Goal: Task Accomplishment & Management: Complete application form

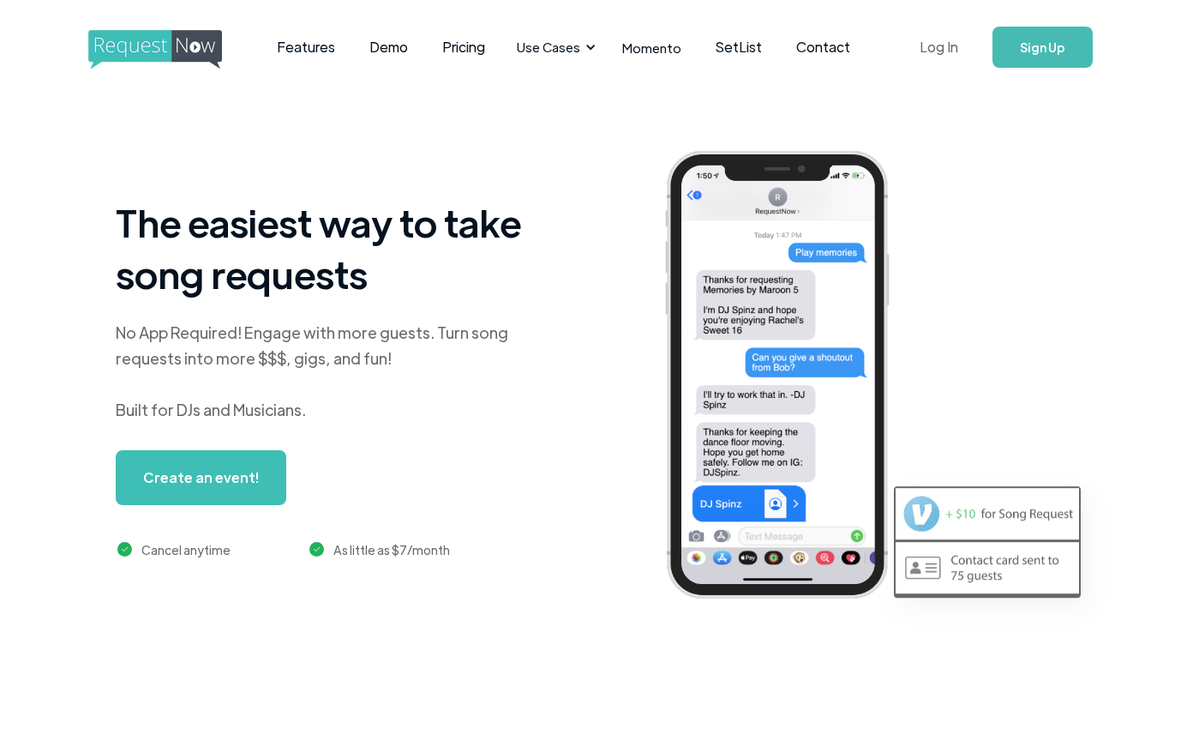
click at [945, 39] on link "Log In" at bounding box center [939, 47] width 73 height 60
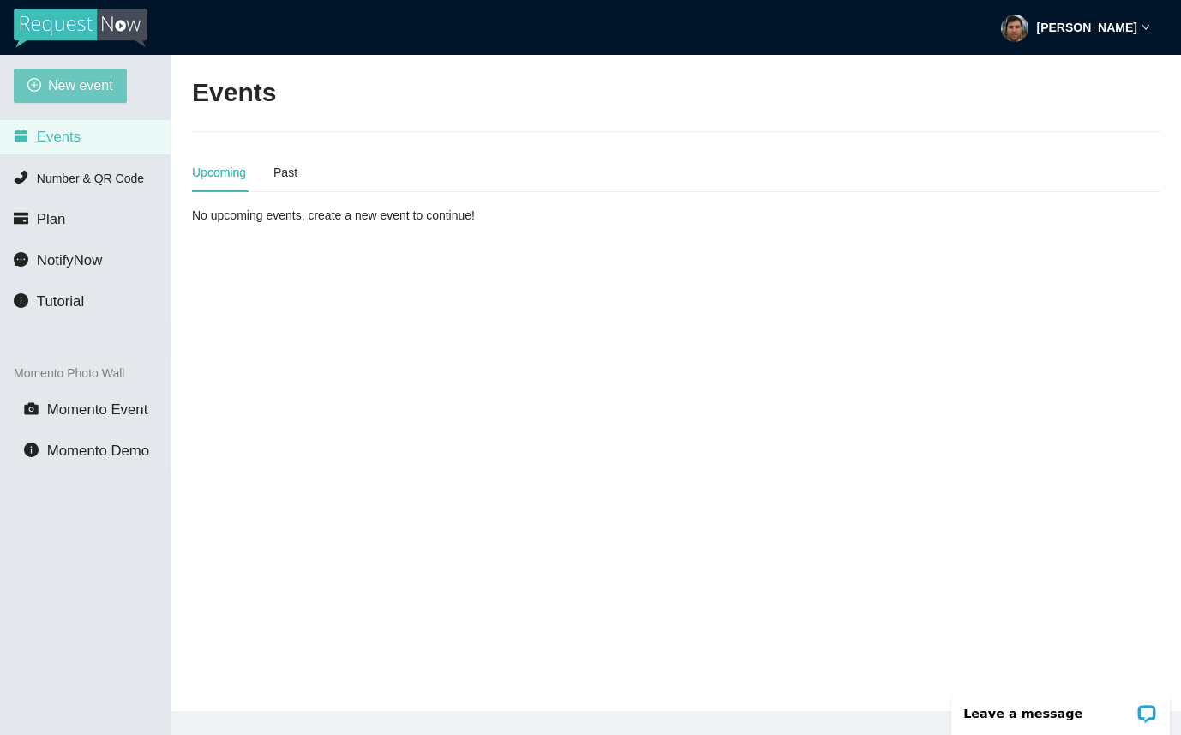
click at [79, 80] on span "New event" at bounding box center [80, 85] width 65 height 21
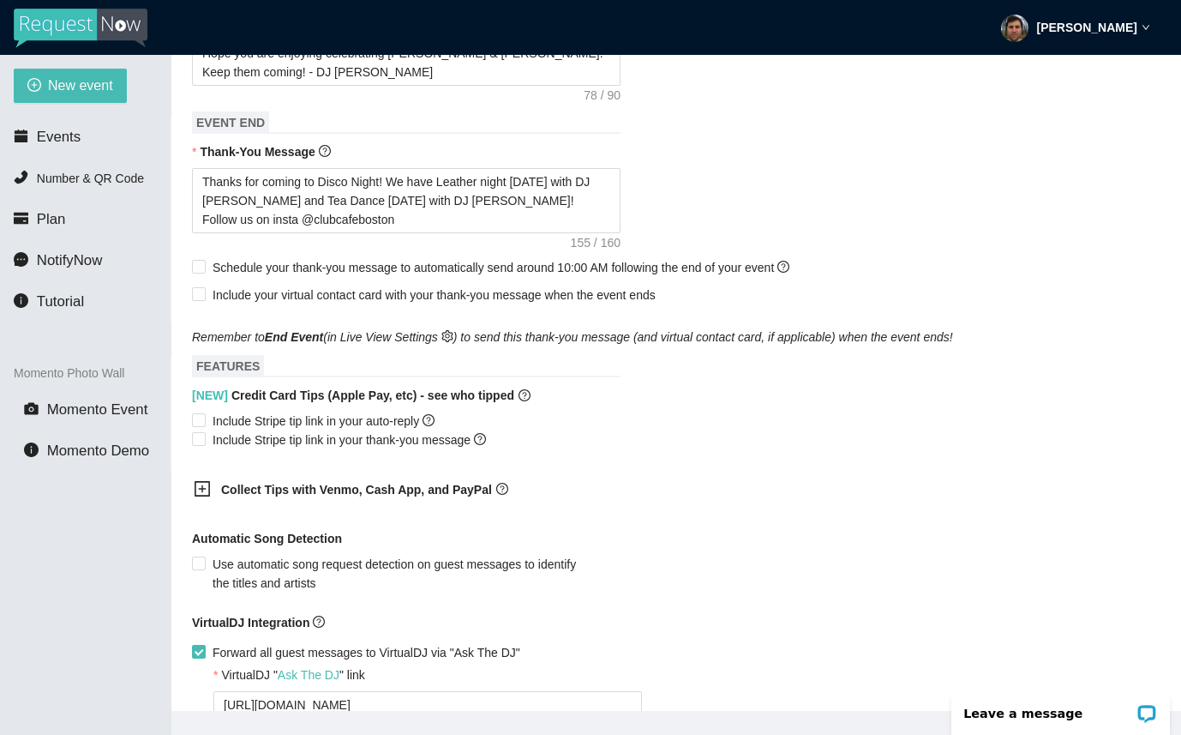
scroll to position [828, 0]
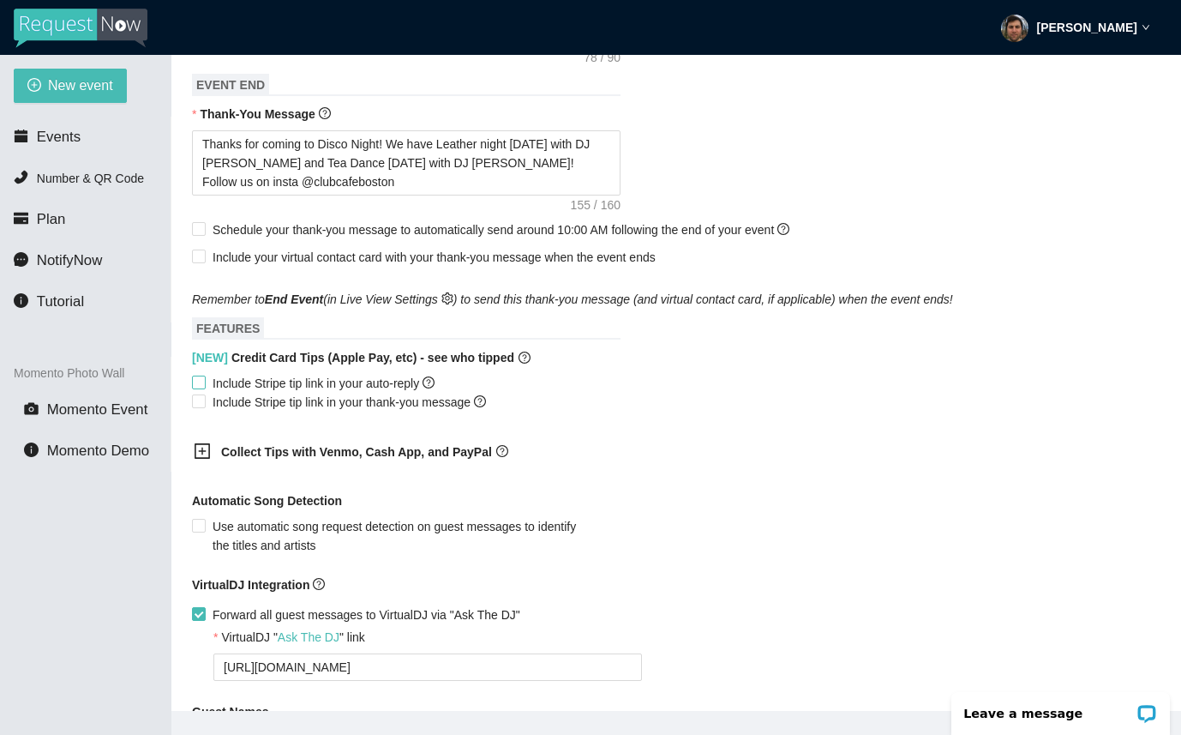
click at [340, 393] on span "Include Stripe tip link in your auto-reply" at bounding box center [324, 383] width 236 height 19
click at [204, 387] on input "Include Stripe tip link in your auto-reply" at bounding box center [198, 381] width 12 height 12
checkbox input "true"
click at [337, 411] on span "Include Stripe tip link in your thank-you message" at bounding box center [349, 402] width 287 height 19
click at [204, 406] on input "Include Stripe tip link in your thank-you message" at bounding box center [198, 400] width 12 height 12
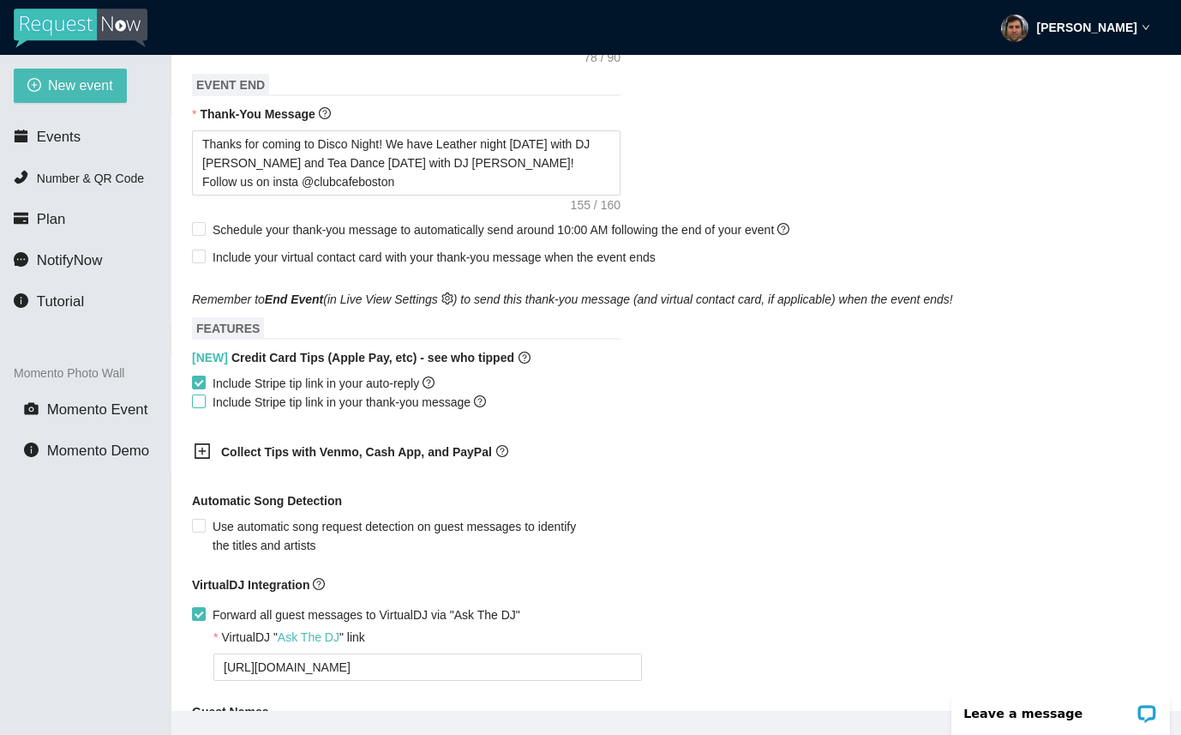
checkbox input "true"
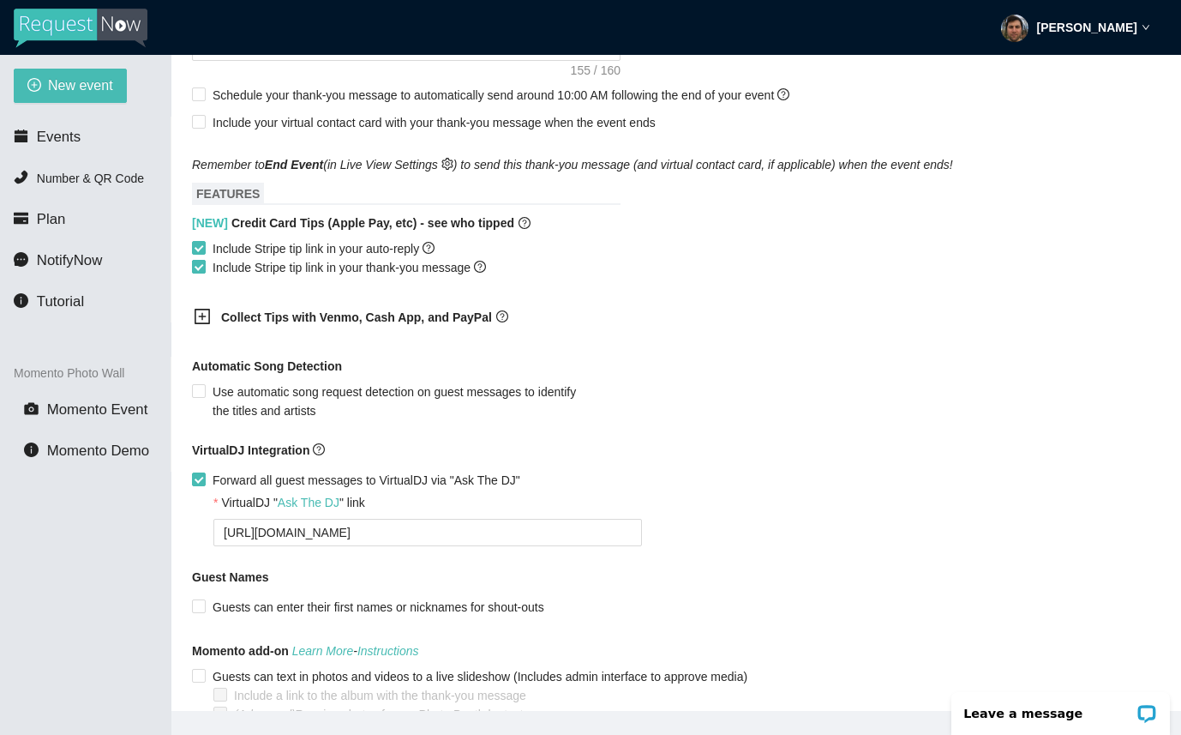
scroll to position [969, 0]
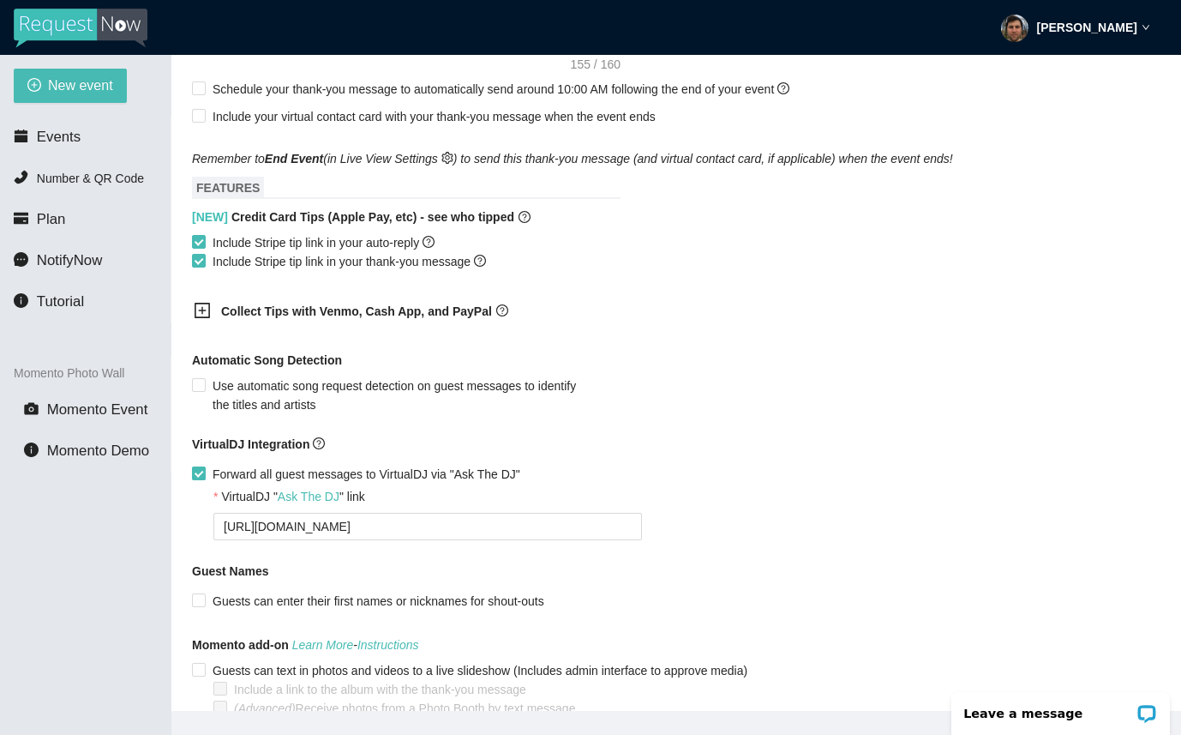
click at [262, 483] on span "Forward all guest messages to VirtualDJ via "Ask The DJ"" at bounding box center [366, 474] width 321 height 19
click at [204, 478] on input "Forward all guest messages to VirtualDJ via "Ask The DJ"" at bounding box center [198, 472] width 12 height 12
checkbox input "false"
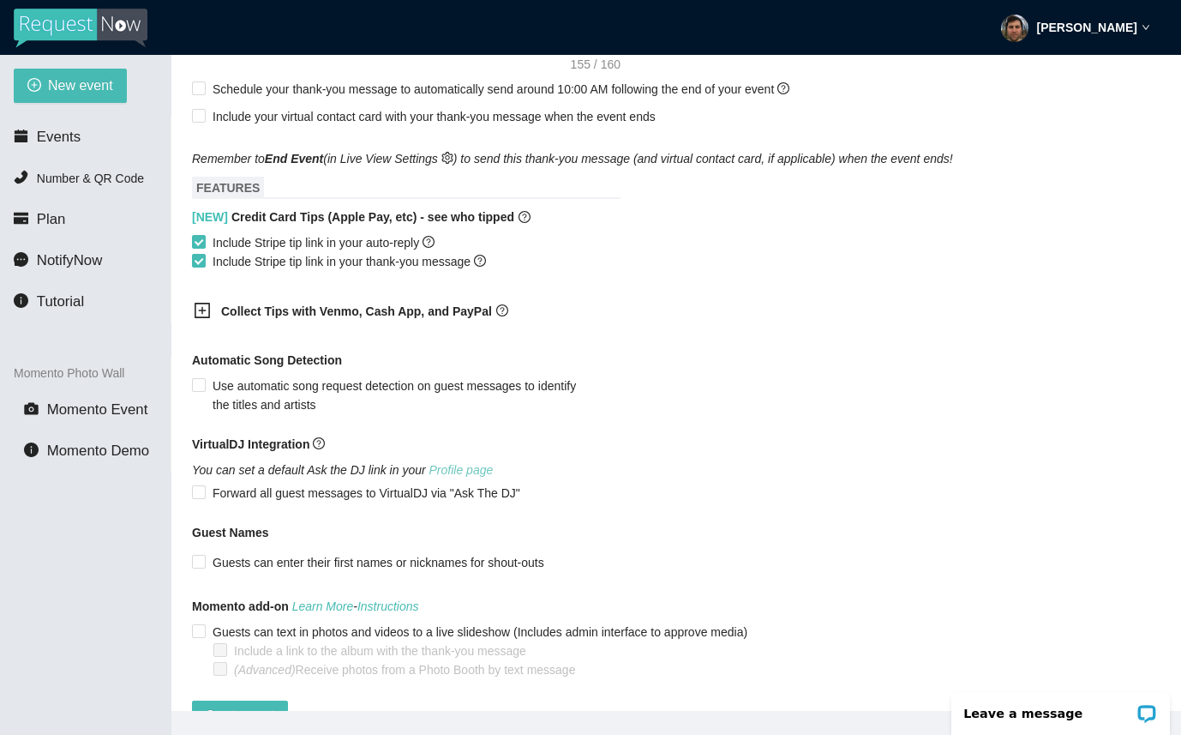
click at [492, 477] on link "Profile page" at bounding box center [461, 470] width 64 height 14
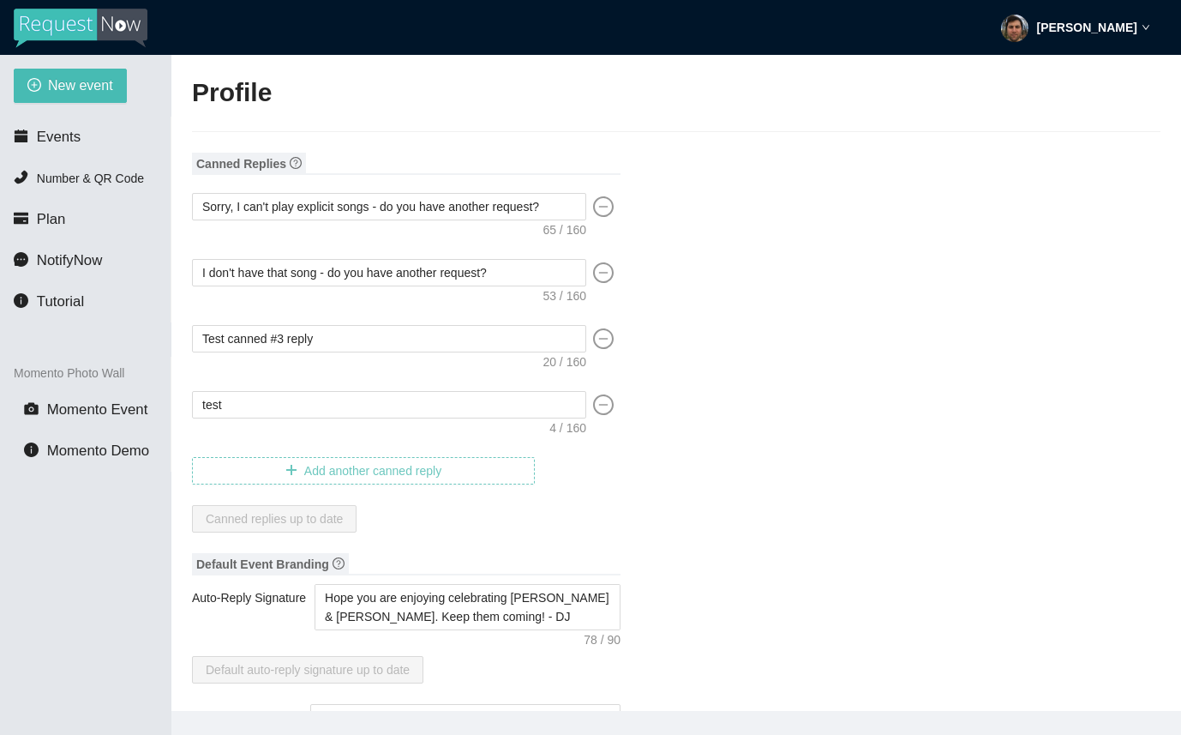
type input "DJ"
type input "Spinz"
type input "RequestNow"
type input "DJ"
type input "contact@requestnow.io"
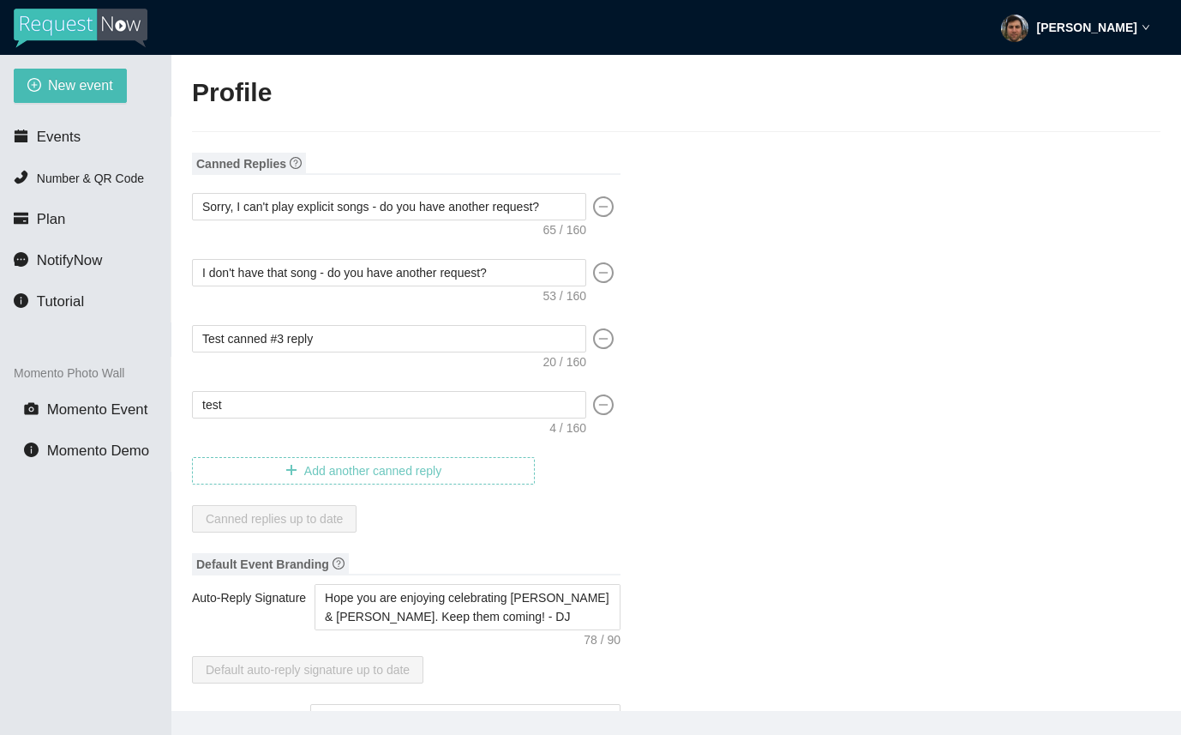
type input "https://instagram.com/requestnowapp"
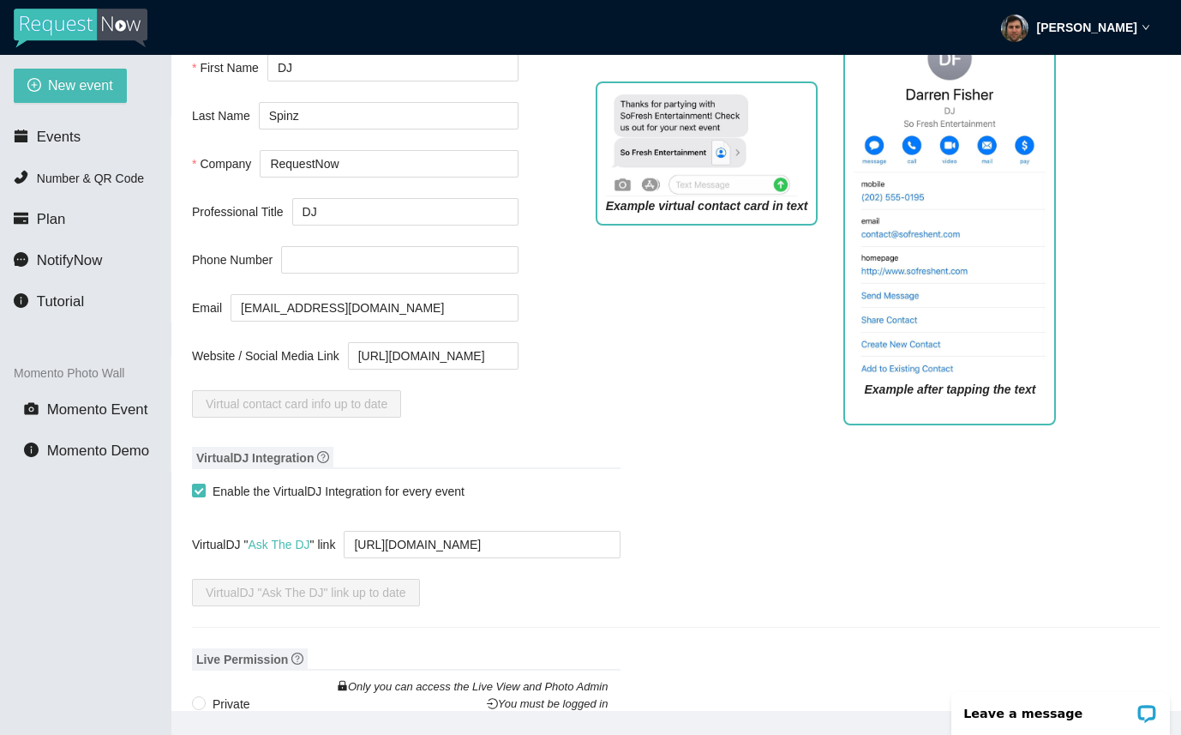
scroll to position [1450, 0]
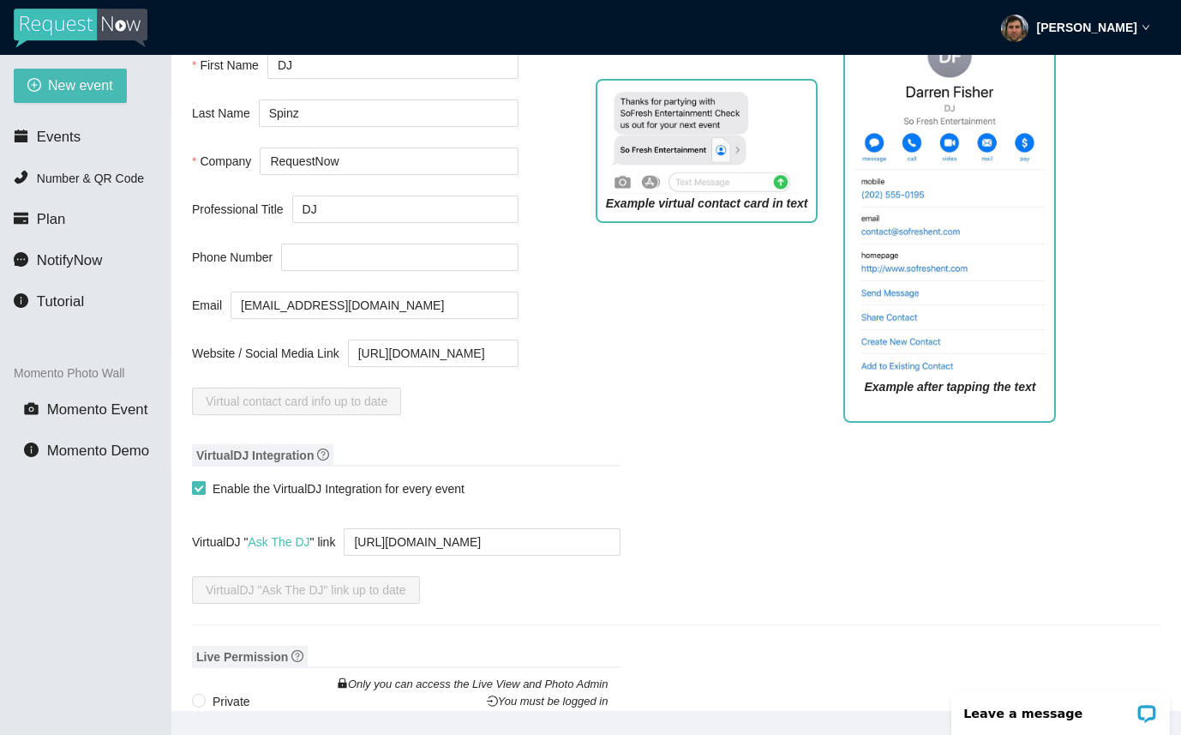
click at [369, 498] on span "Enable the VirtualDJ Integration for every event" at bounding box center [339, 488] width 266 height 19
click at [204, 493] on input "Enable the VirtualDJ Integration for every event" at bounding box center [198, 487] width 12 height 12
checkbox input "false"
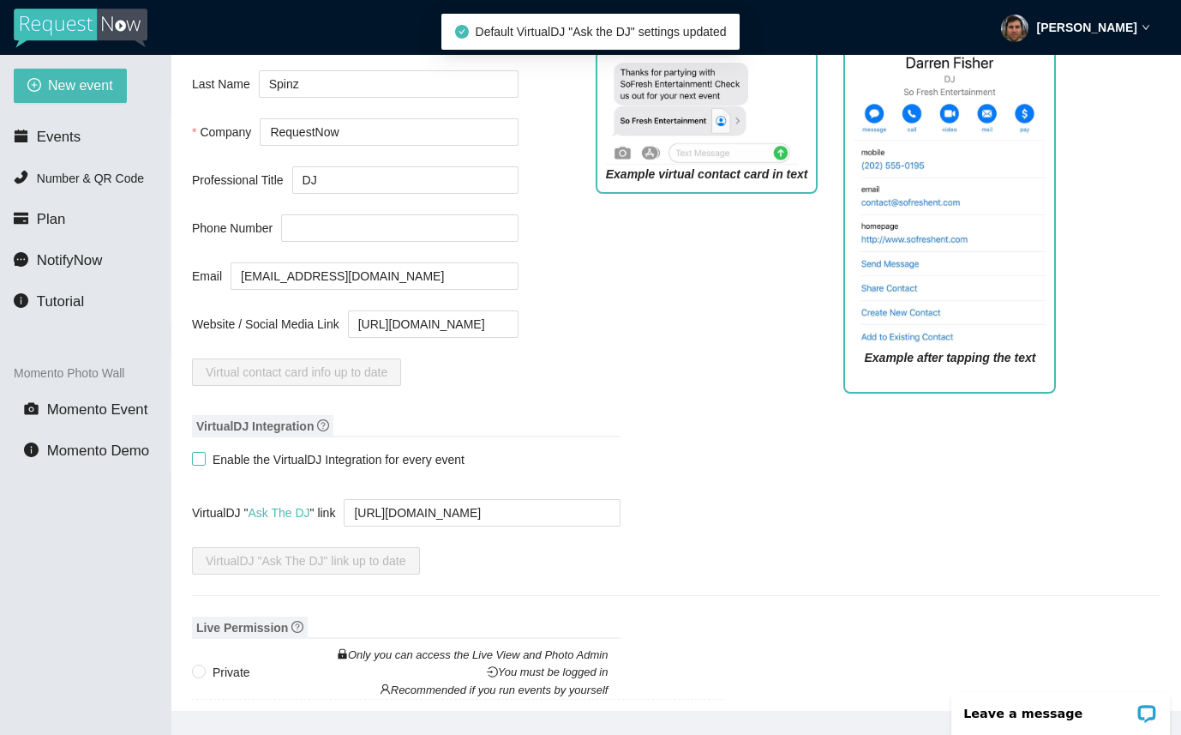
scroll to position [1023, 0]
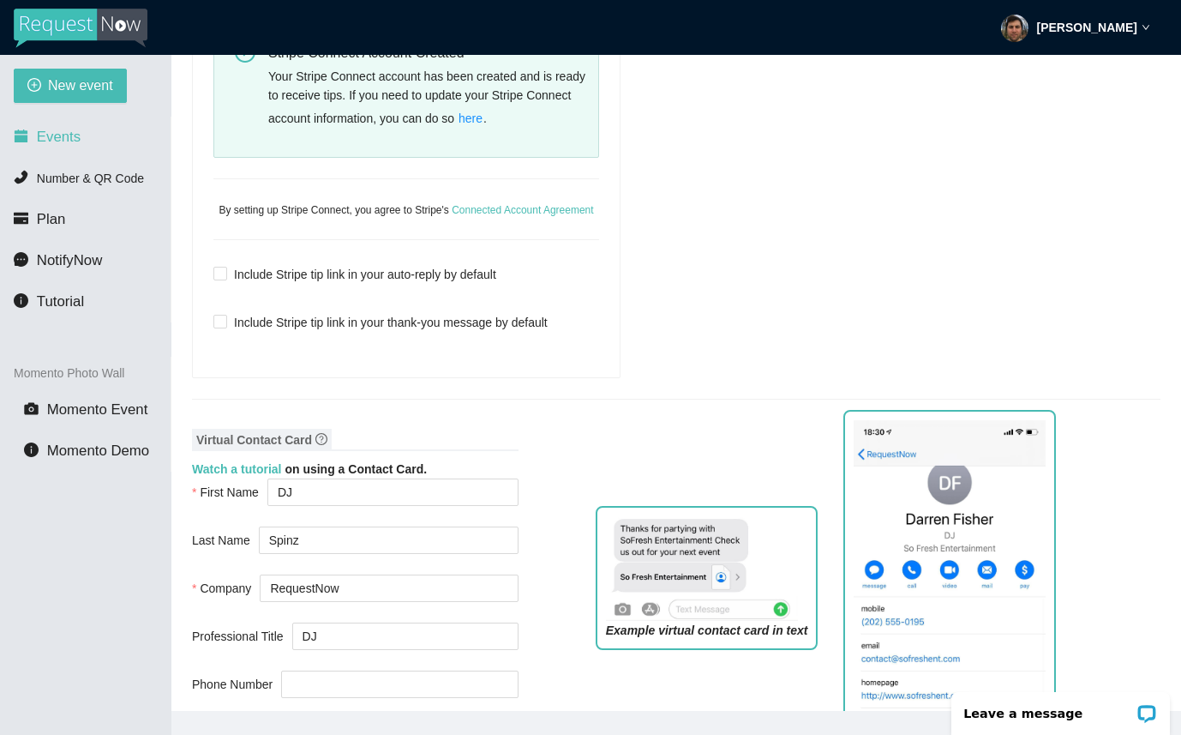
click at [92, 126] on li "Events" at bounding box center [85, 137] width 171 height 34
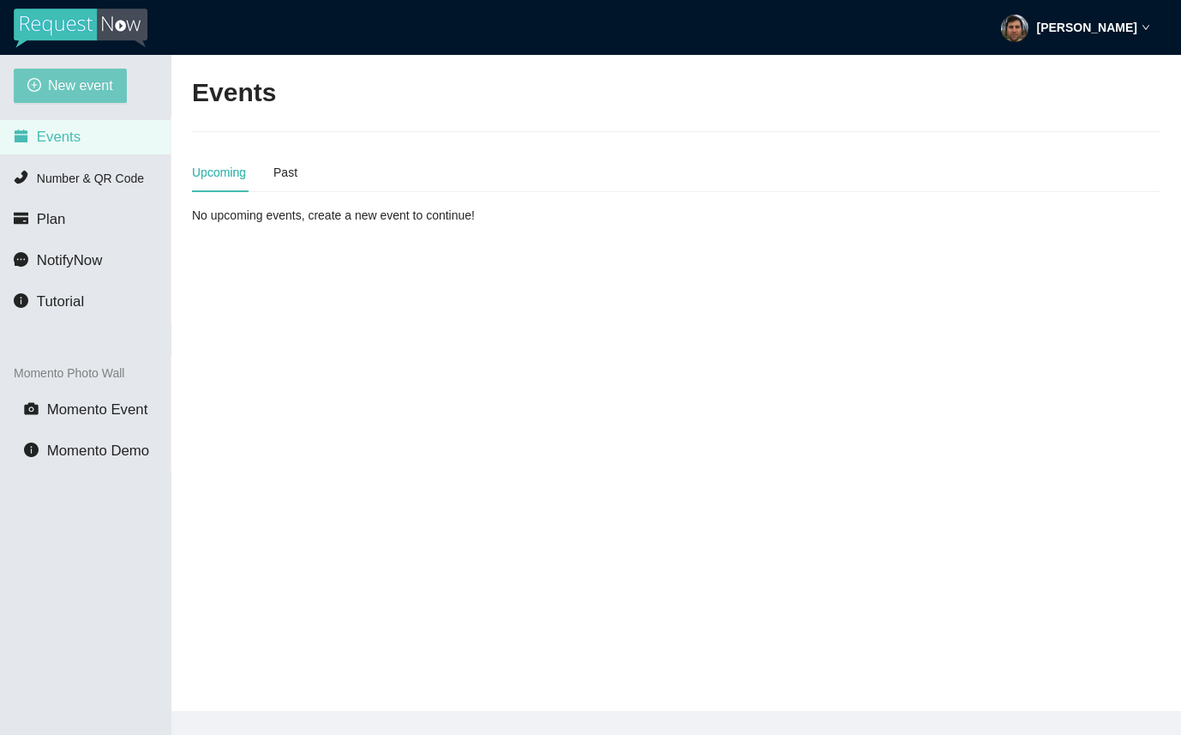
click at [80, 90] on span "New event" at bounding box center [80, 85] width 65 height 21
type textarea "[URL][DOMAIN_NAME]"
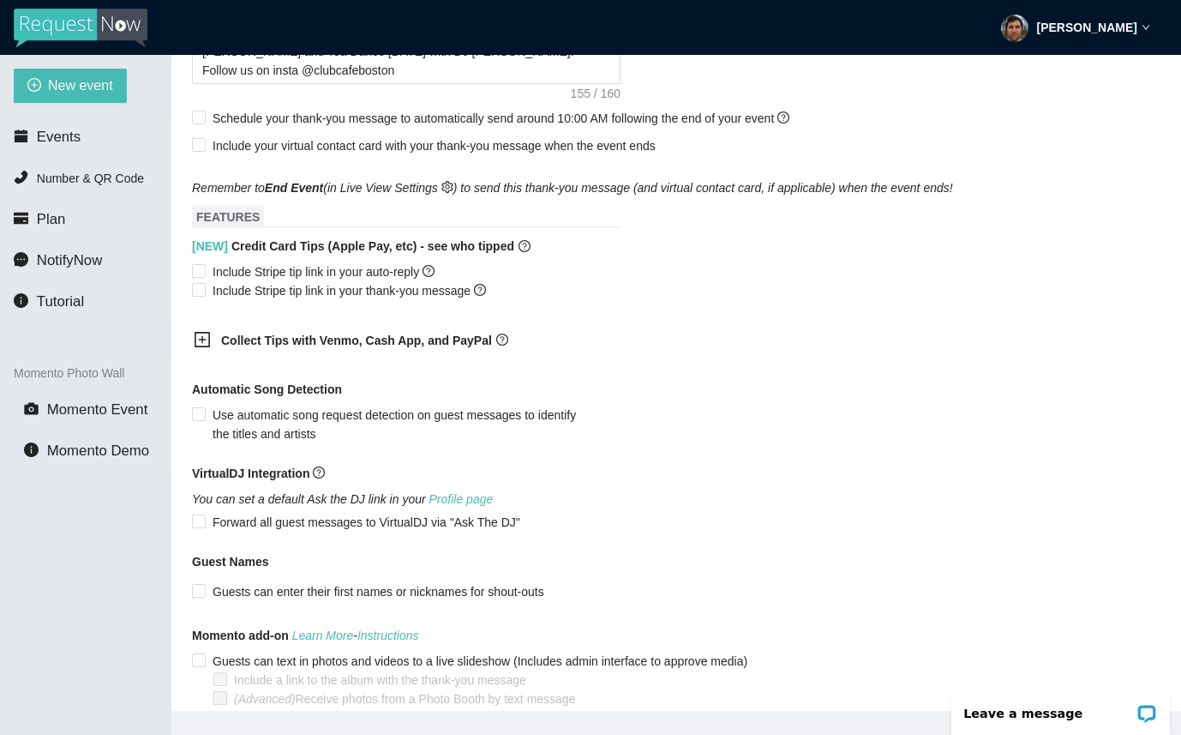
scroll to position [1038, 0]
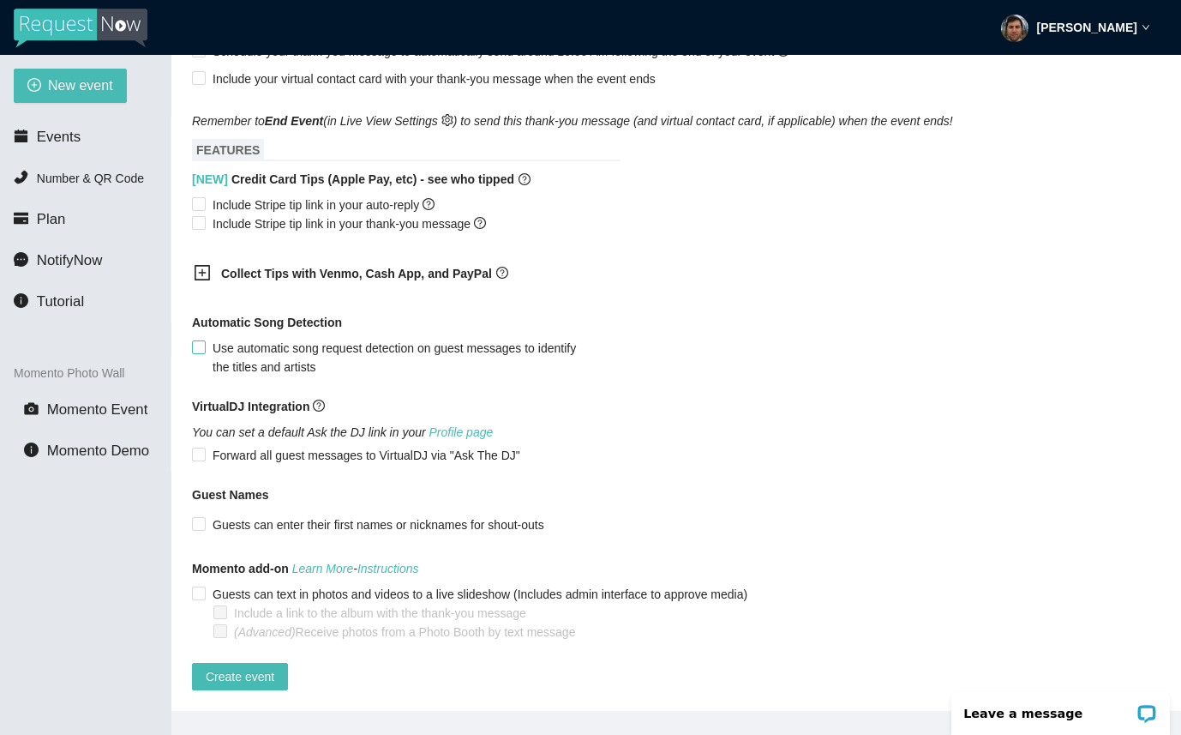
click at [257, 339] on span "Use automatic song request detection on guest messages to identify the titles a…" at bounding box center [401, 358] width 390 height 38
click at [204, 340] on input "Use automatic song request detection on guest messages to identify the titles a…" at bounding box center [198, 346] width 12 height 12
checkbox input "true"
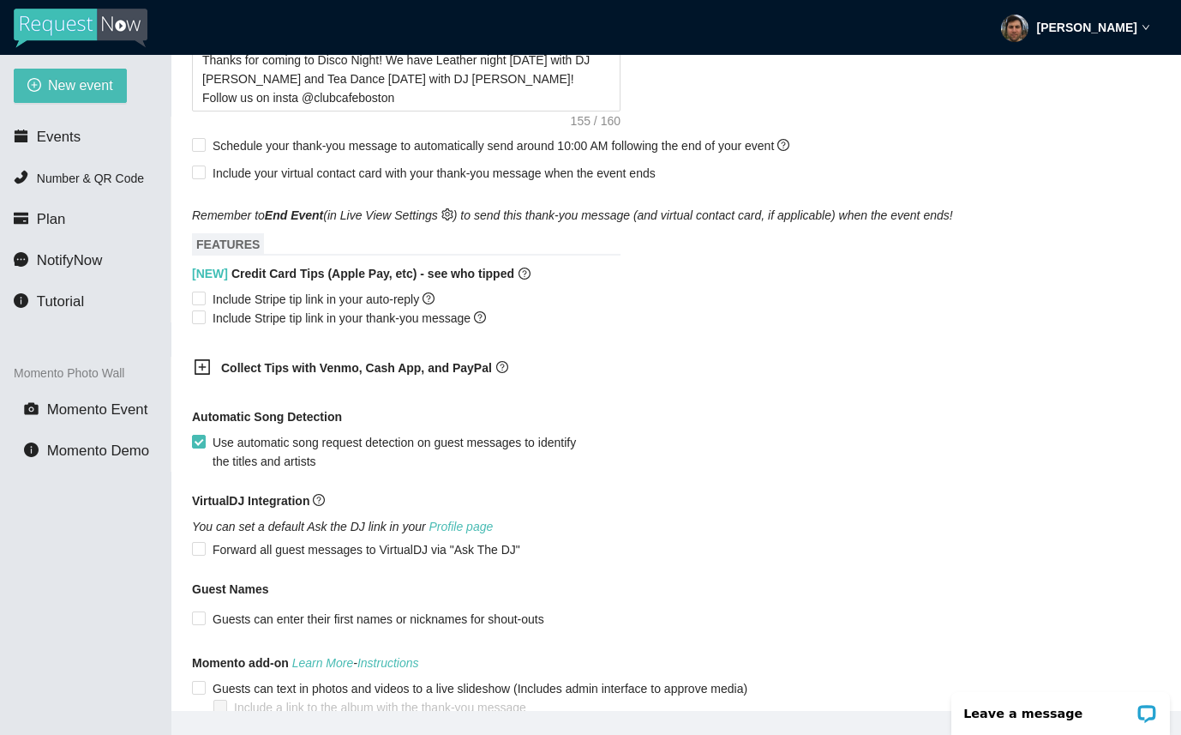
scroll to position [913, 0]
click at [276, 308] on span "Include Stripe tip link in your auto-reply" at bounding box center [324, 298] width 236 height 19
click at [204, 303] on input "Include Stripe tip link in your auto-reply" at bounding box center [198, 297] width 12 height 12
checkbox input "true"
click at [273, 327] on span "Include Stripe tip link in your thank-you message" at bounding box center [349, 317] width 287 height 19
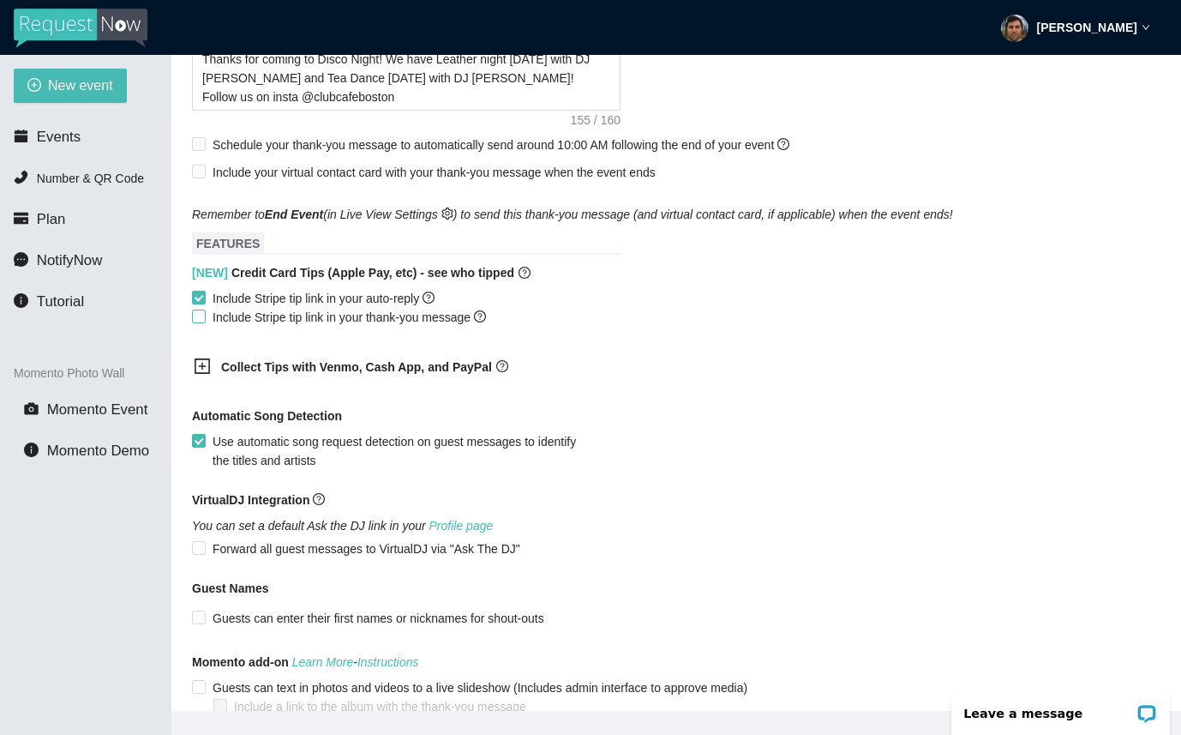
click at [204, 321] on input "Include Stripe tip link in your thank-you message" at bounding box center [198, 315] width 12 height 12
checkbox input "true"
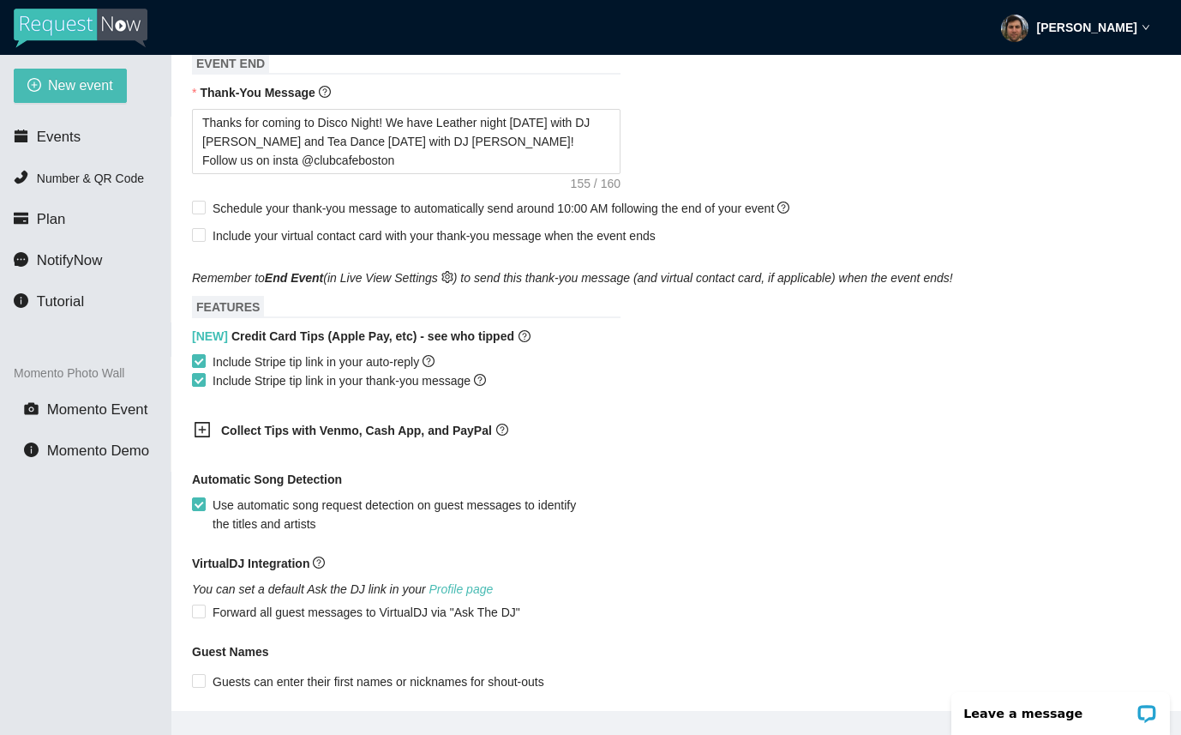
scroll to position [850, 0]
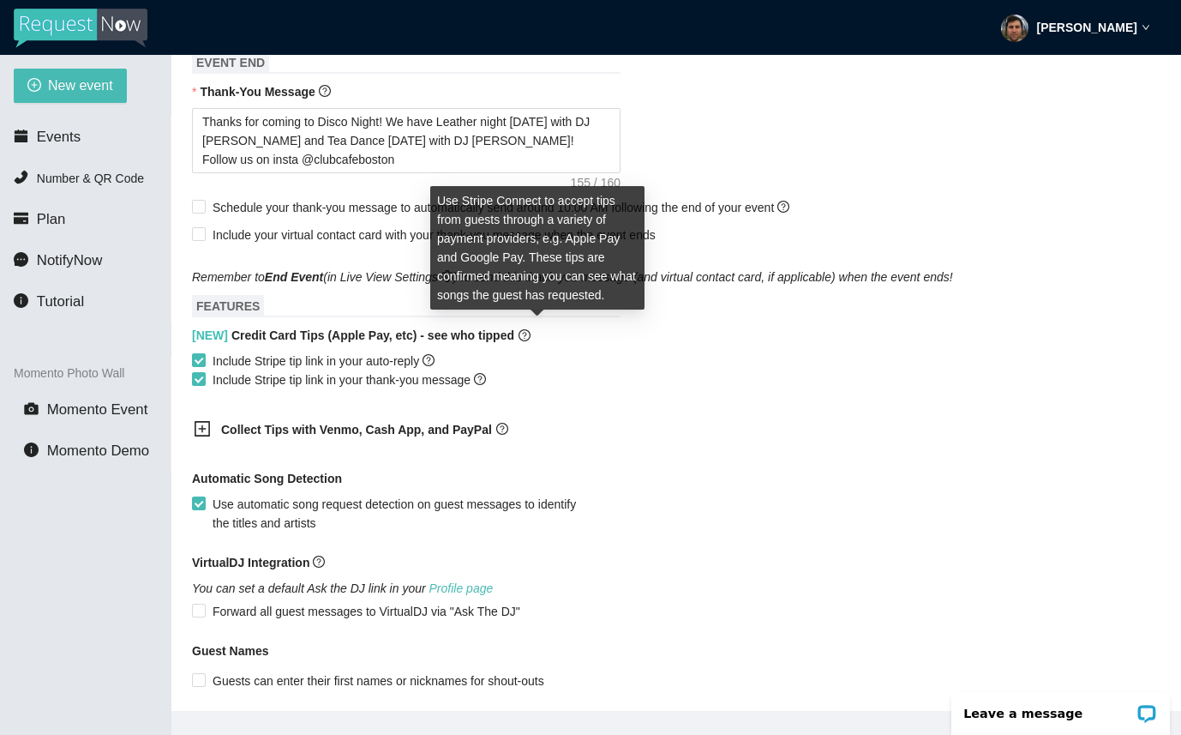
click at [531, 341] on icon "question-circle" at bounding box center [525, 335] width 12 height 12
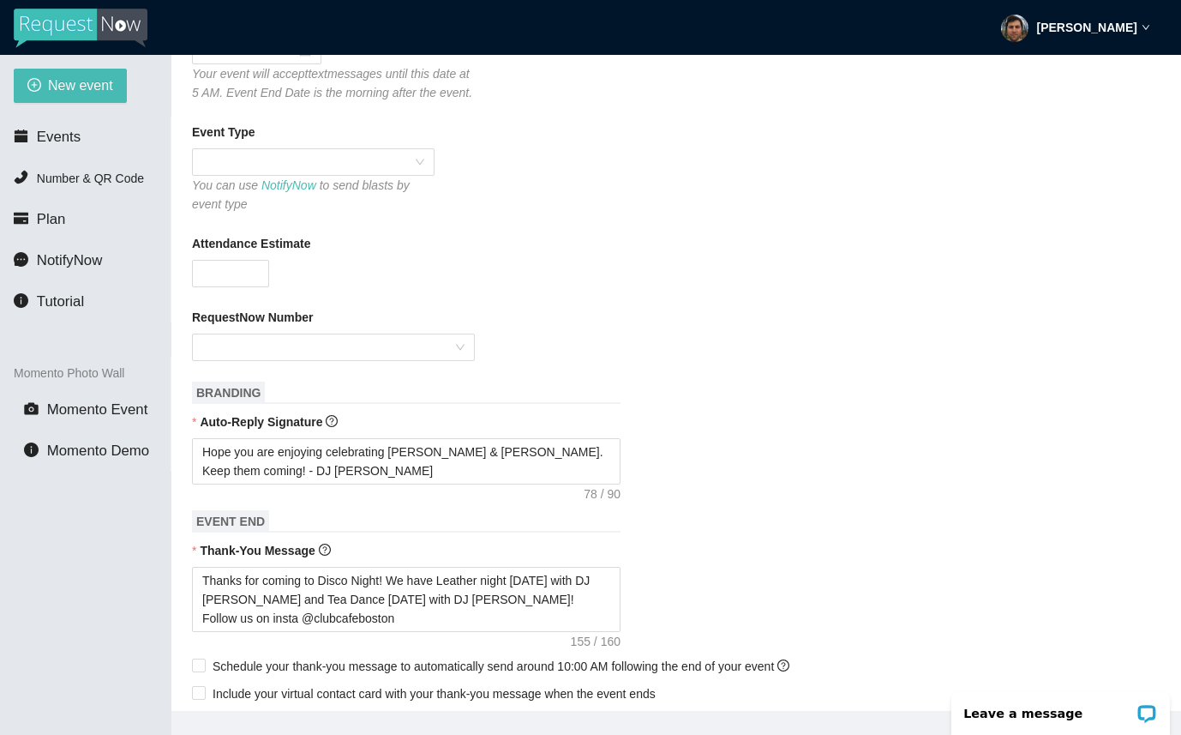
scroll to position [0, 0]
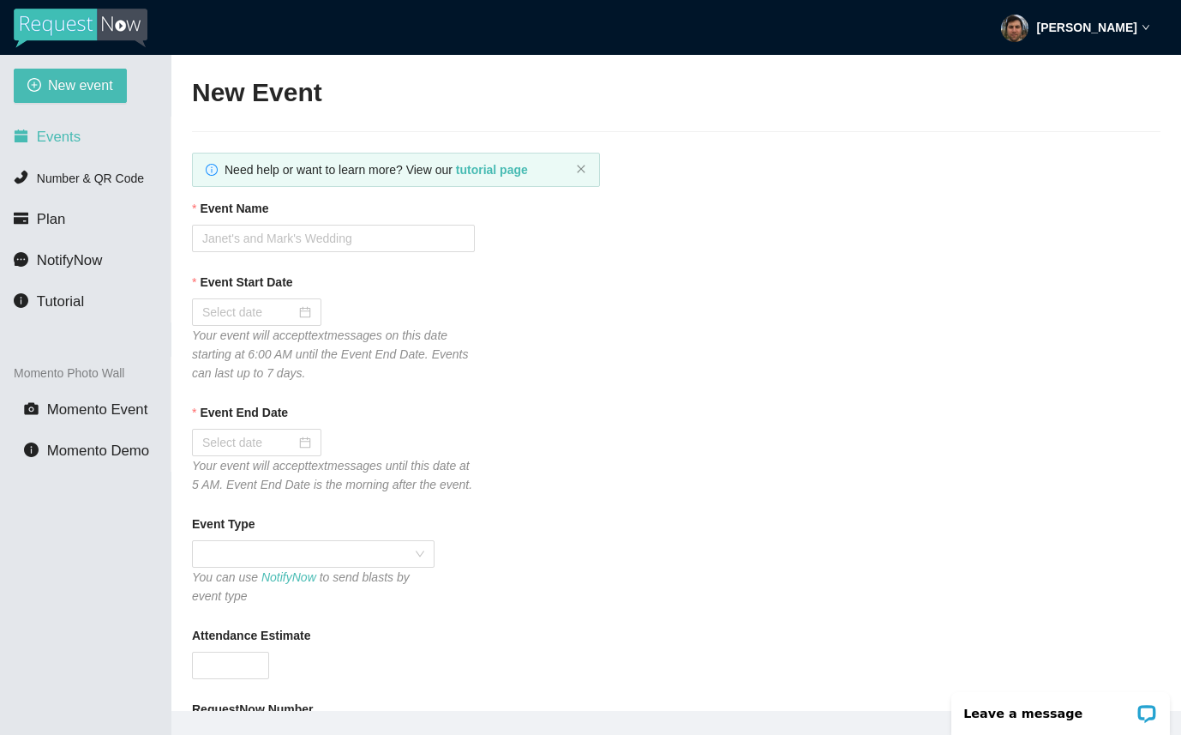
click at [79, 133] on span "Events" at bounding box center [59, 137] width 44 height 16
